Goal: Information Seeking & Learning: Learn about a topic

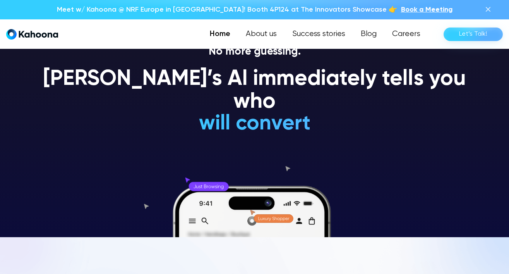
scroll to position [37, 0]
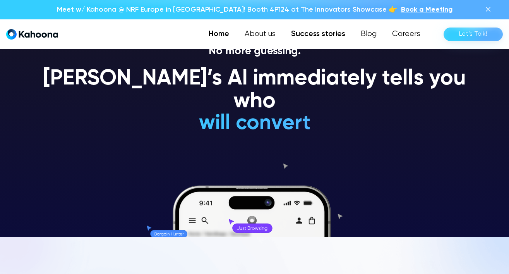
click at [323, 36] on link "Success stories" at bounding box center [319, 33] width 70 height 15
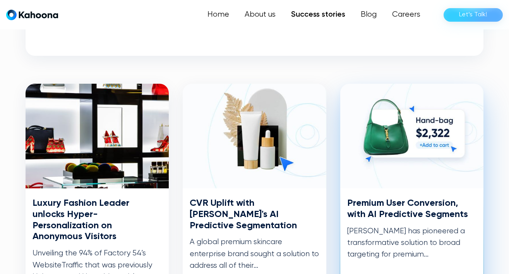
scroll to position [372, 0]
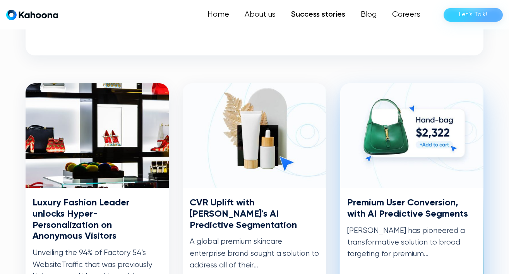
click at [389, 202] on h3 "Premium User Conversion, with AI Predictive Segments" at bounding box center [412, 208] width 130 height 22
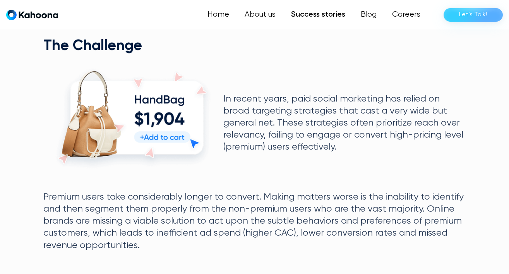
scroll to position [502, 0]
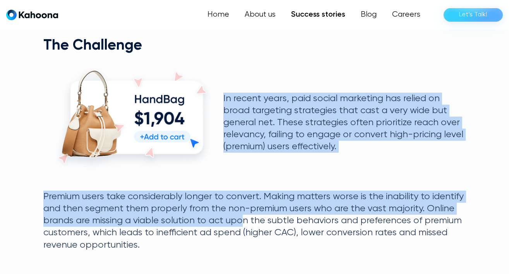
drag, startPoint x: 223, startPoint y: 96, endPoint x: 241, endPoint y: 217, distance: 121.8
click at [241, 217] on div "The Challenge The Challenge In recent years, paid social marketing has relied o…" at bounding box center [255, 144] width 442 height 214
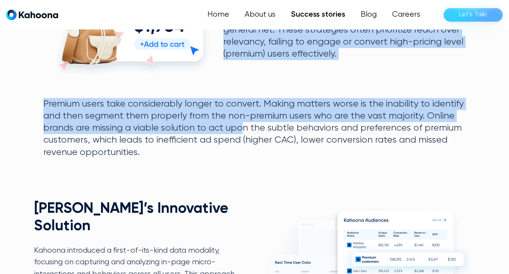
scroll to position [595, 0]
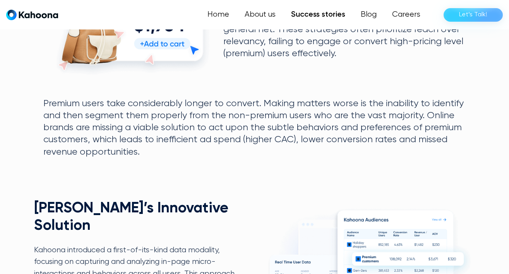
click at [200, 175] on div "+257% AOV +368% ROAS +312% Sales Velocity +166% New Customer Acq. +257% AOV +36…" at bounding box center [255, 26] width 442 height 806
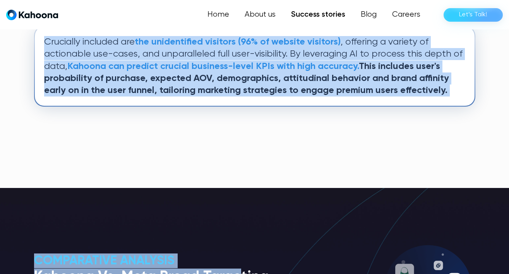
scroll to position [931, 0]
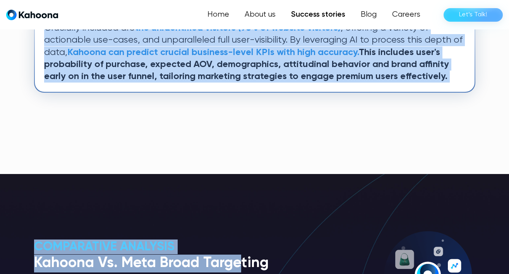
drag, startPoint x: 223, startPoint y: 136, endPoint x: 424, endPoint y: 120, distance: 201.2
copy div "In recent years, paid social marketing has relied on broad targeting strategies…"
click at [328, 17] on link "Success stories" at bounding box center [319, 14] width 70 height 15
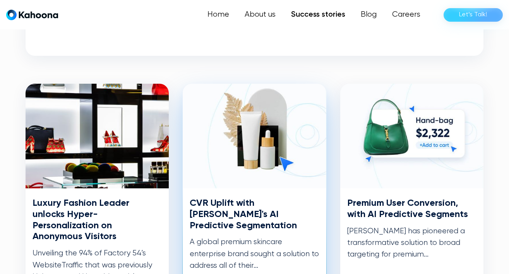
scroll to position [372, 0]
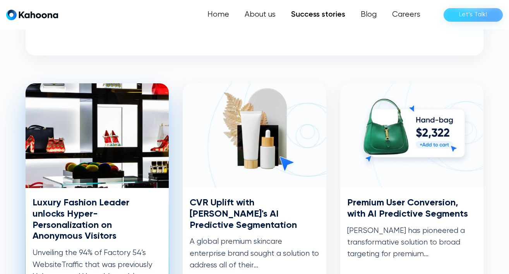
click at [69, 151] on img at bounding box center [98, 135] width 144 height 105
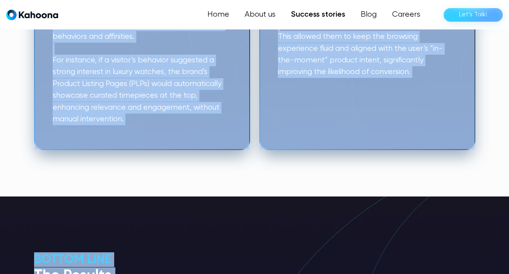
scroll to position [994, 0]
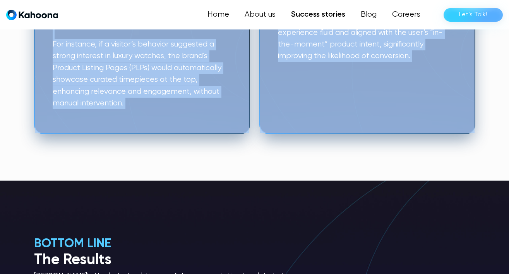
drag, startPoint x: 43, startPoint y: 48, endPoint x: 297, endPoint y: 165, distance: 278.8
click at [297, 165] on div "Meet w/ Kahoona @ NRF Europe in Paris! Booth 4P124 at The Innovators Showcase 👉…" at bounding box center [254, 87] width 509 height 2162
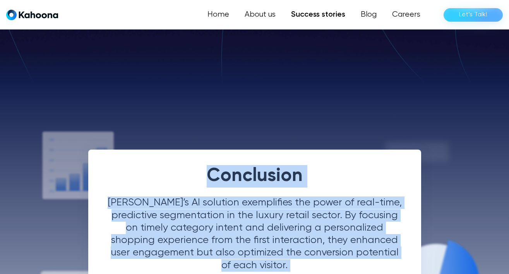
scroll to position [1557, 0]
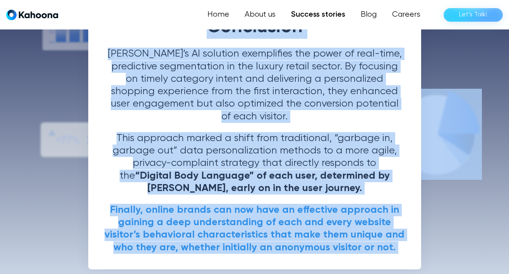
copy div "The Challenge The Challenge A global luxury fashion brand, known for its luxuri…"
click at [332, 13] on link "Success stories" at bounding box center [319, 14] width 70 height 15
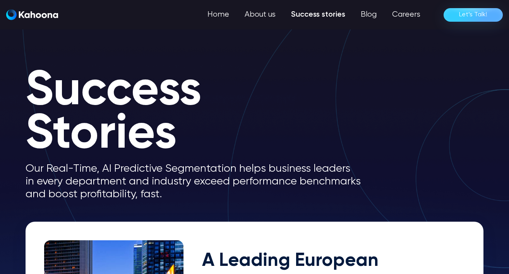
click at [346, 17] on link "Success stories" at bounding box center [319, 14] width 70 height 15
click at [313, 14] on link "Success stories" at bounding box center [319, 14] width 70 height 15
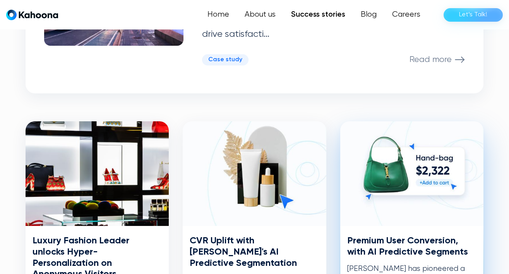
scroll to position [334, 0]
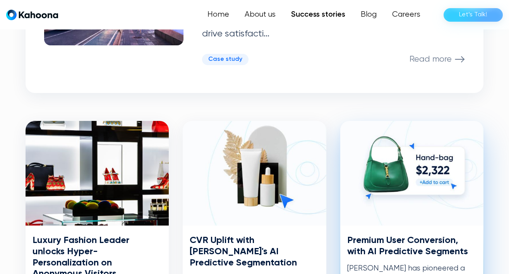
click at [399, 162] on img at bounding box center [412, 173] width 144 height 105
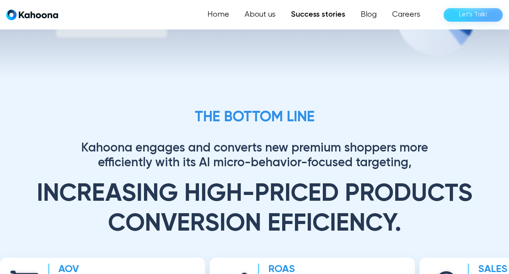
scroll to position [1729, 0]
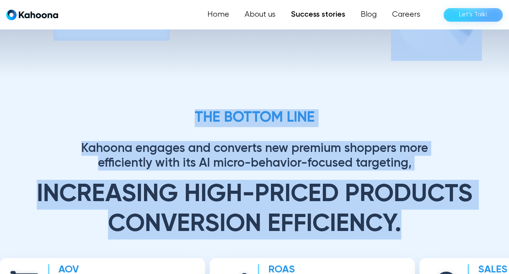
drag, startPoint x: 415, startPoint y: 203, endPoint x: 231, endPoint y: 52, distance: 238.3
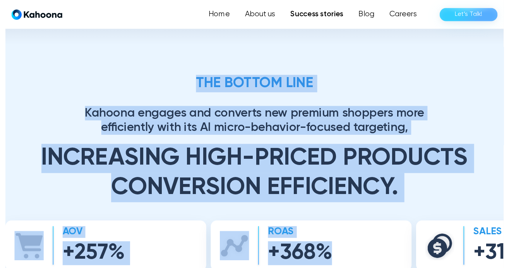
scroll to position [1771, 0]
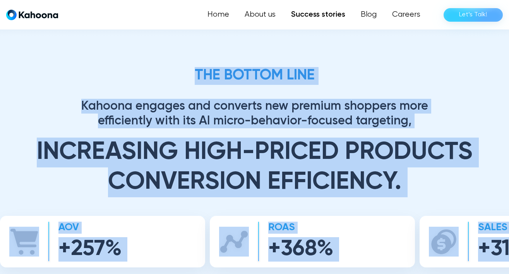
drag, startPoint x: 37, startPoint y: 114, endPoint x: 507, endPoint y: 241, distance: 486.6
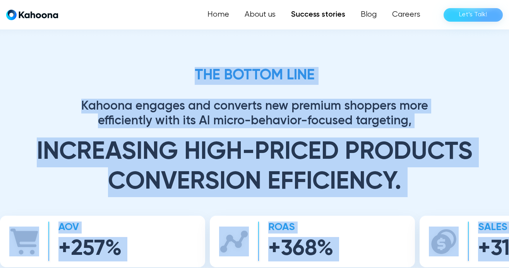
copy div "Loremipsumd Sitametc Adipisc El. Sedd Eiusm Temporinc Utl 13 etd magn aliqu eni…"
